Goal: Go to known website: Access a specific website the user already knows

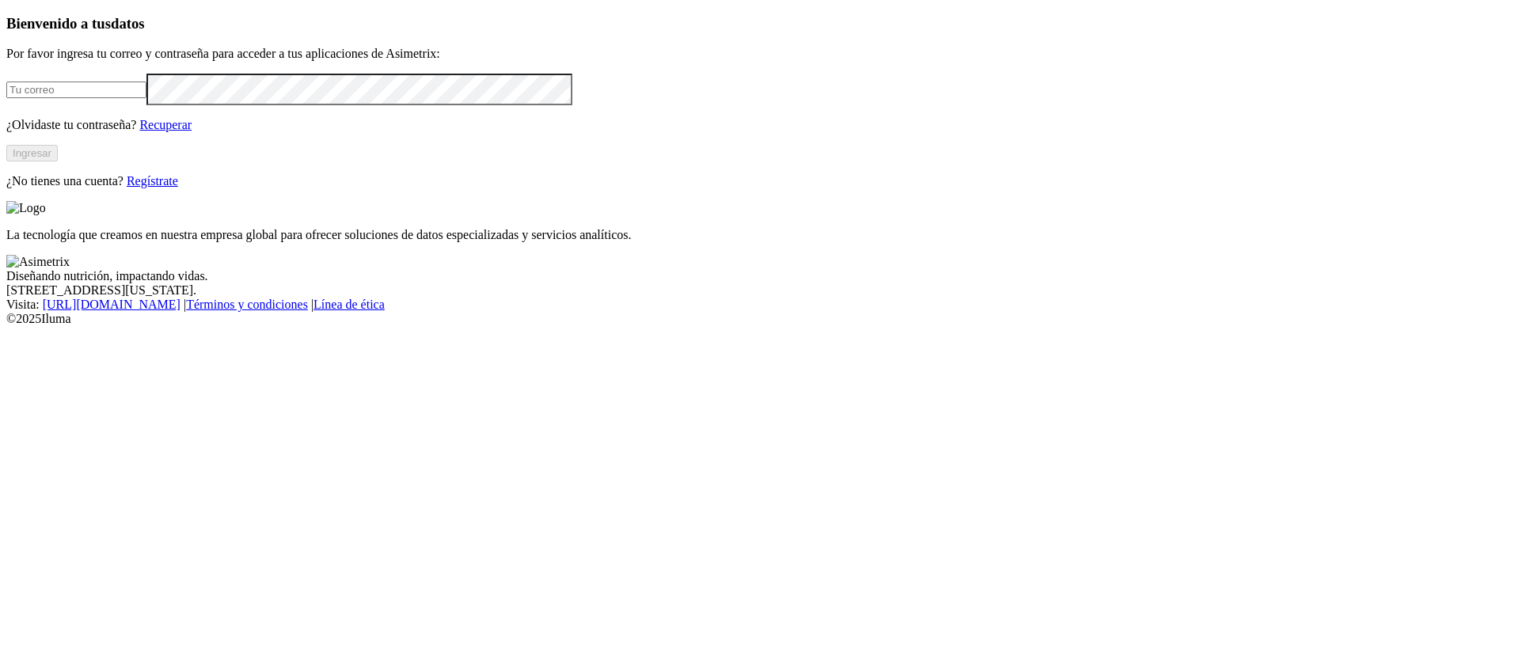
type input "[EMAIL_ADDRESS][PERSON_NAME][DOMAIN_NAME]"
click at [58, 161] on button "Ingresar" at bounding box center [31, 153] width 51 height 17
